Goal: Information Seeking & Learning: Learn about a topic

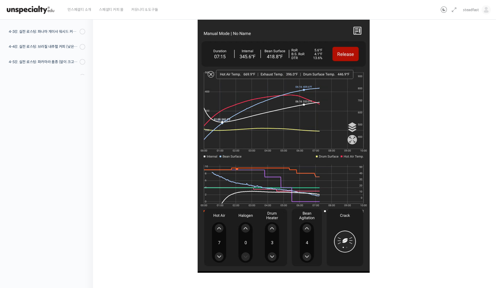
scroll to position [256, 0]
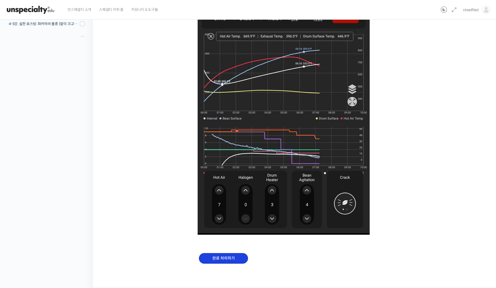
click at [242, 256] on input "완료 처리하기" at bounding box center [223, 258] width 49 height 11
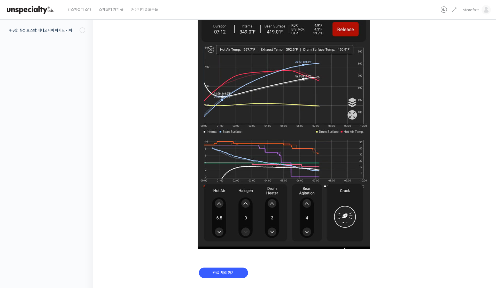
scroll to position [256, 0]
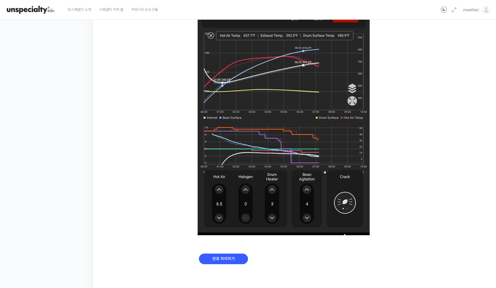
click at [231, 253] on form "완료 처리하기" at bounding box center [223, 258] width 49 height 11
click at [231, 254] on input "완료 처리하기" at bounding box center [223, 258] width 49 height 11
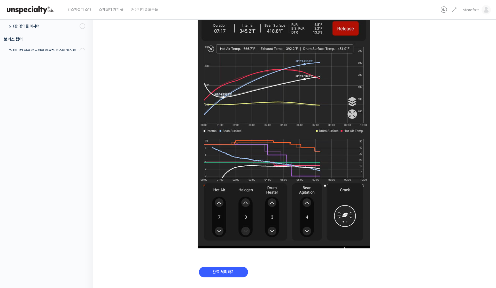
scroll to position [234, 0]
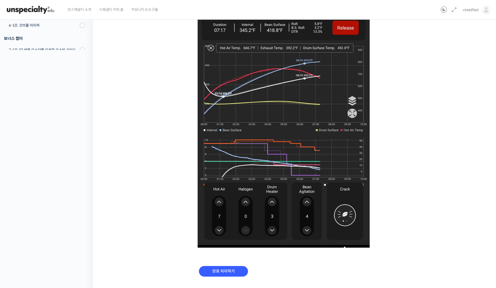
click at [325, 154] on img at bounding box center [284, 115] width 172 height 265
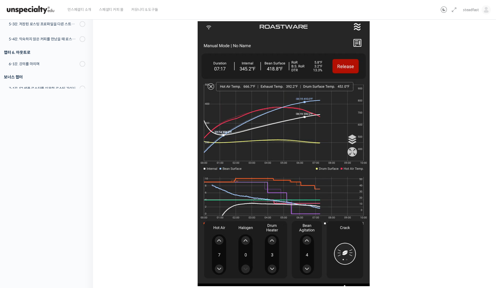
scroll to position [246, 0]
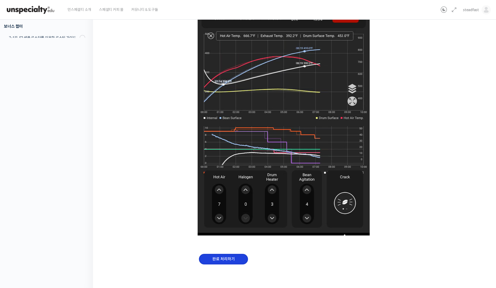
click at [244, 258] on input "완료 처리하기" at bounding box center [223, 259] width 49 height 11
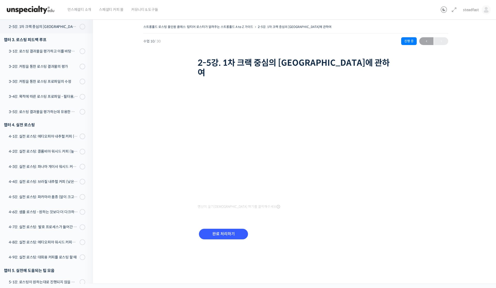
scroll to position [232, 0]
click at [218, 229] on input "완료 처리하기" at bounding box center [223, 234] width 49 height 11
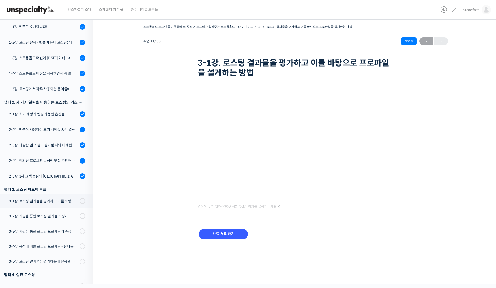
scroll to position [80, 0]
